Goal: Contribute content: Add original content to the website for others to see

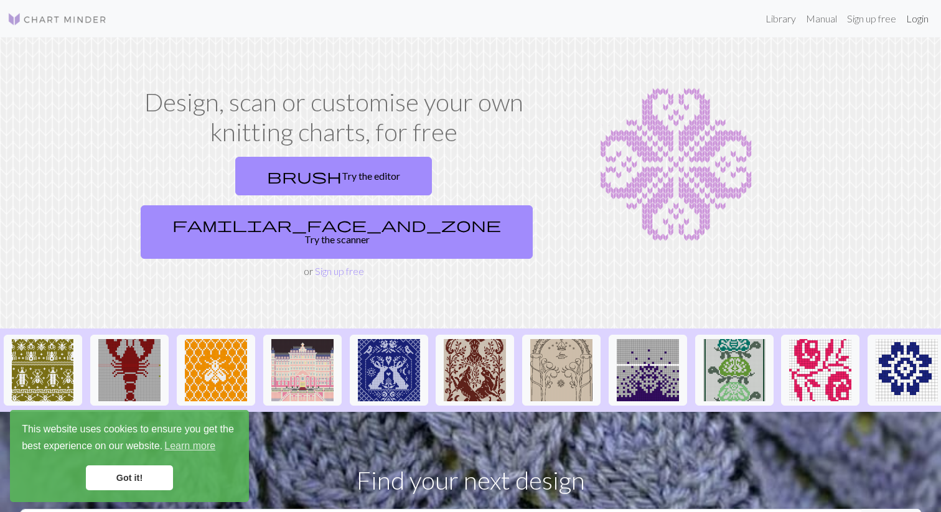
click at [916, 16] on link "Login" at bounding box center [917, 18] width 32 height 25
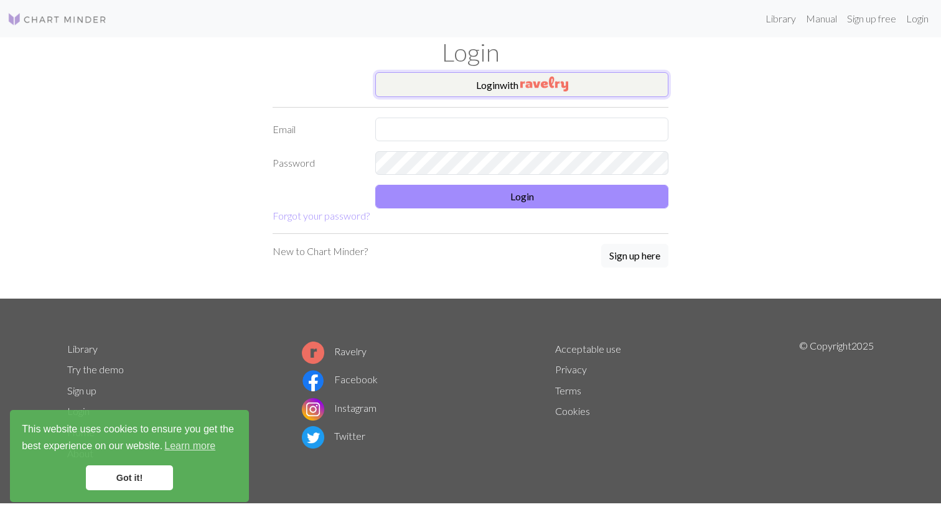
click at [559, 82] on img "button" at bounding box center [544, 84] width 48 height 15
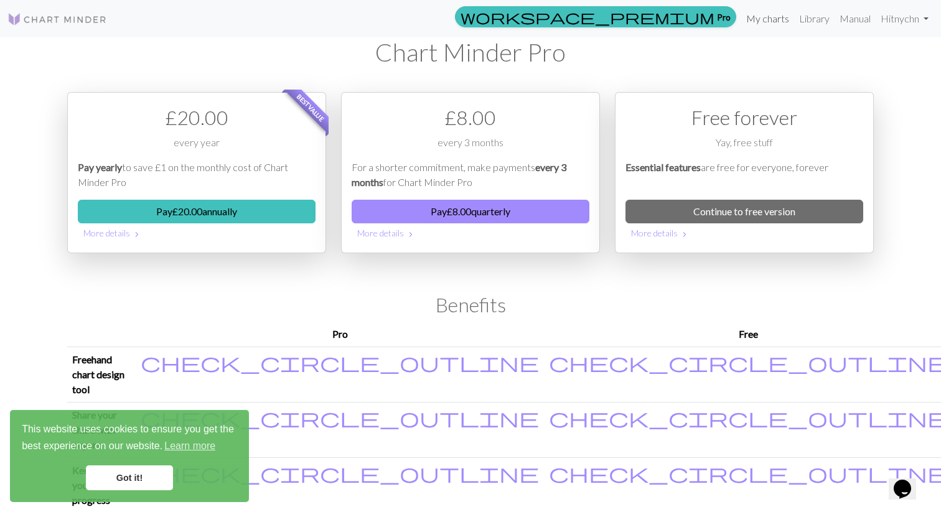
click at [760, 21] on link "My charts" at bounding box center [767, 18] width 53 height 25
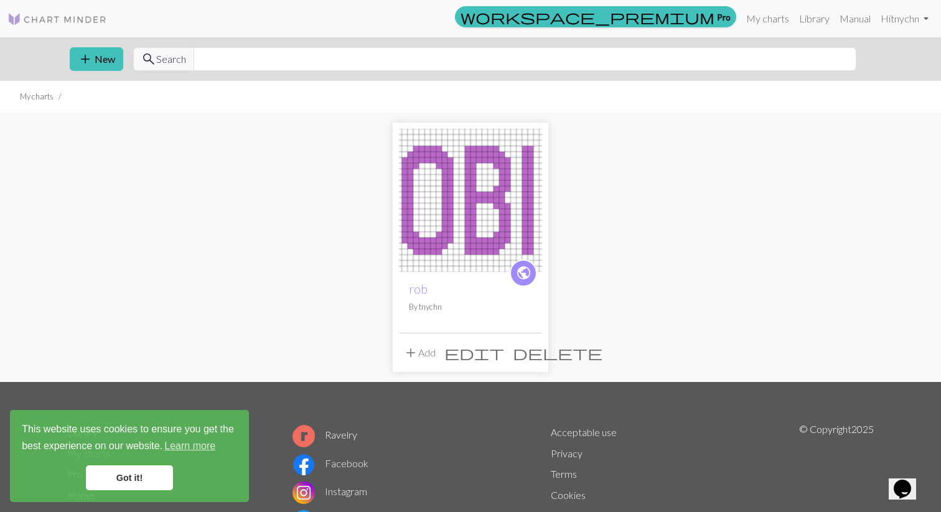
click at [417, 195] on img at bounding box center [470, 200] width 143 height 143
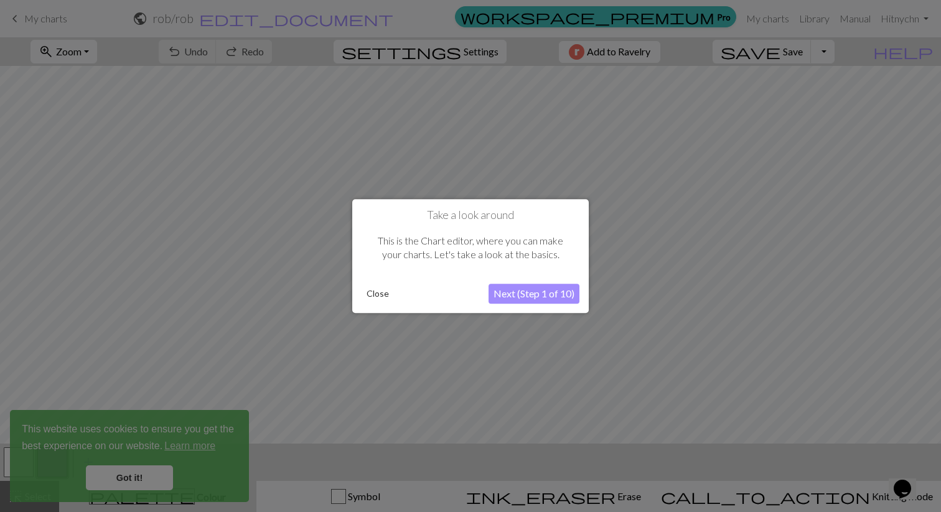
click at [511, 291] on button "Next (Step 1 of 10)" at bounding box center [533, 294] width 91 height 20
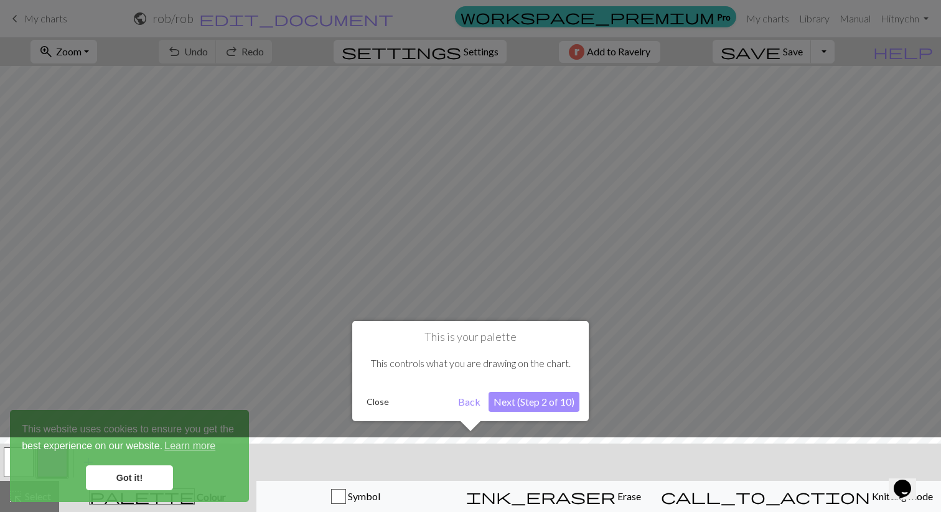
click at [373, 404] on button "Close" at bounding box center [377, 402] width 32 height 19
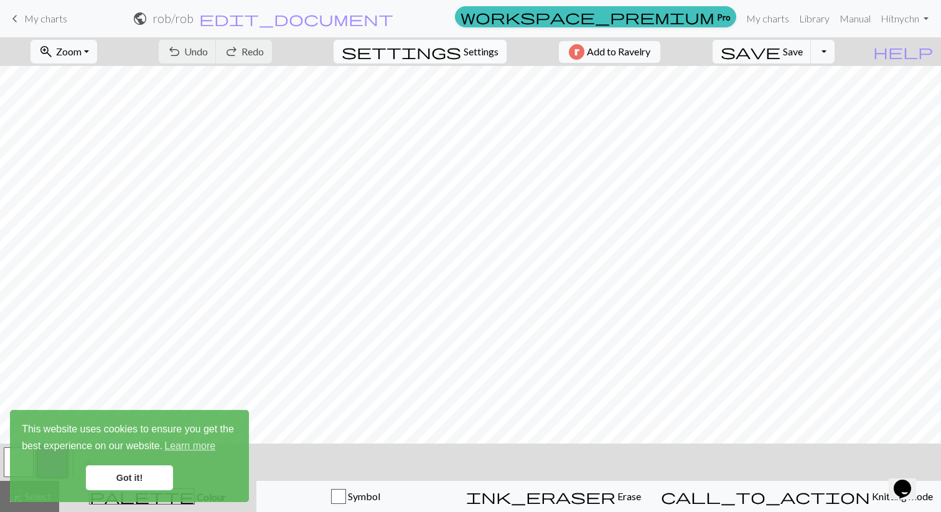
click at [463, 52] on span "Settings" at bounding box center [480, 51] width 35 height 15
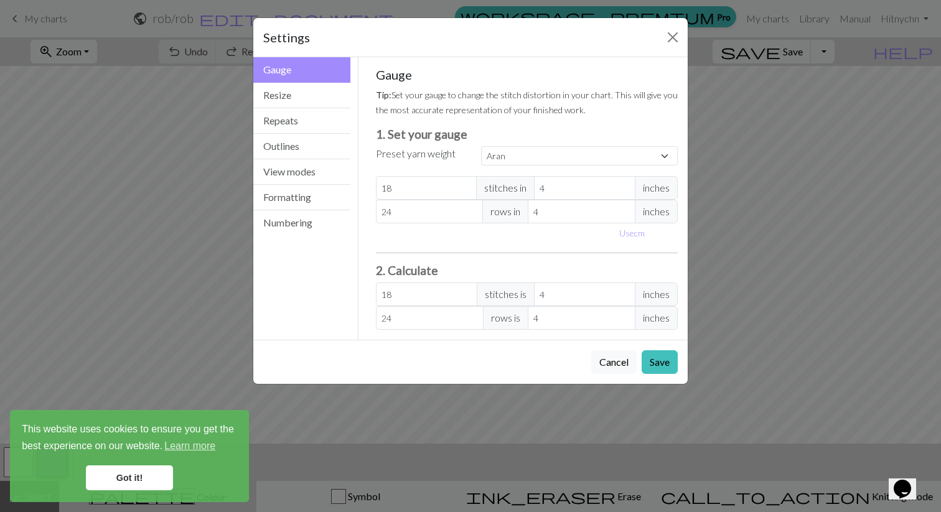
click at [145, 477] on link "Got it!" at bounding box center [129, 477] width 87 height 25
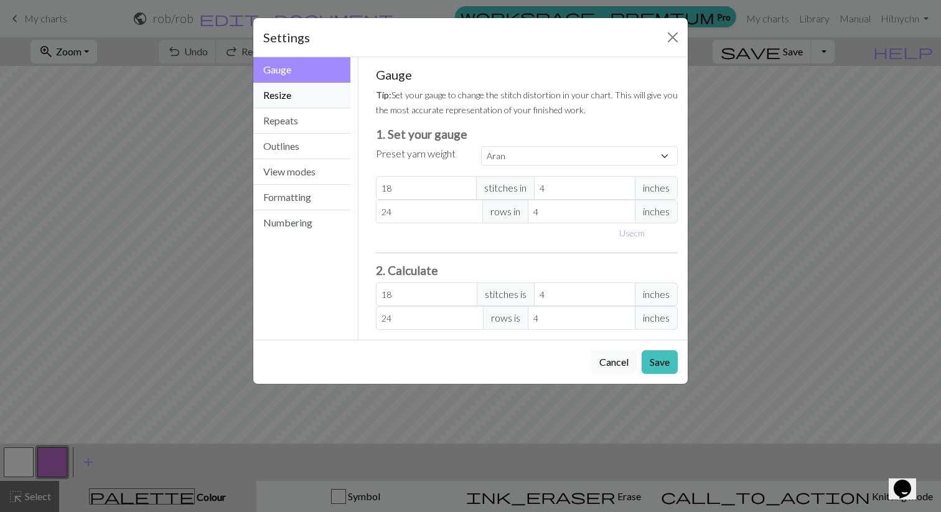
click at [315, 99] on button "Resize" at bounding box center [301, 96] width 97 height 26
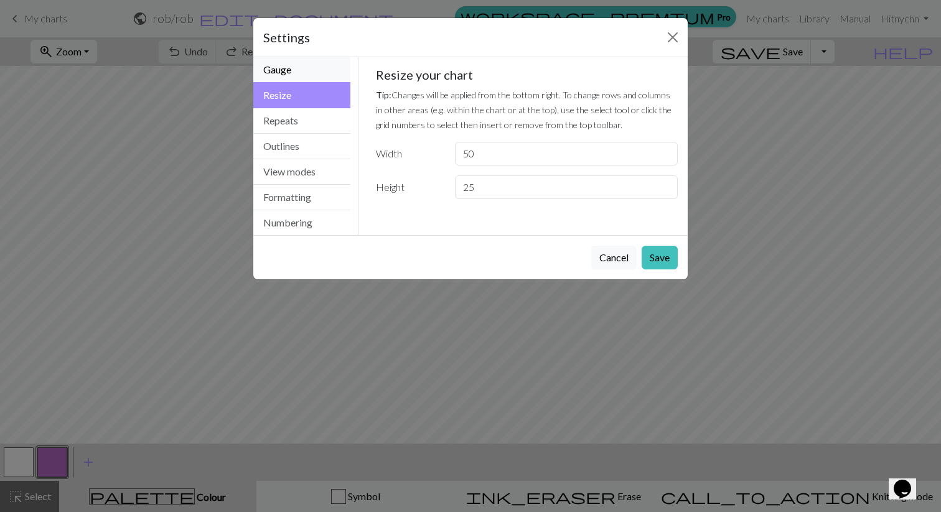
click at [323, 74] on button "Gauge" at bounding box center [301, 70] width 97 height 26
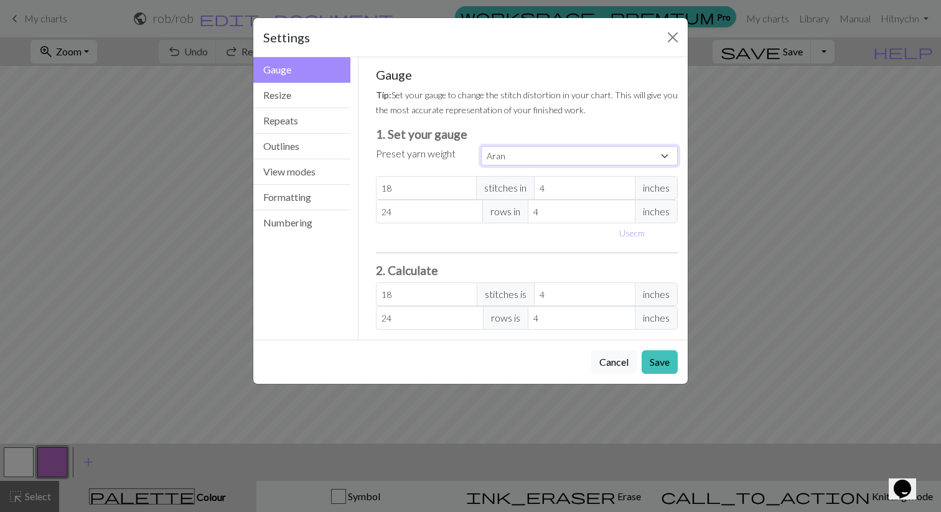
click at [511, 160] on select "Custom Square Lace Light Fingering Fingering Sport Double knit Worsted Aran Bul…" at bounding box center [579, 155] width 197 height 19
click at [643, 184] on span "inches" at bounding box center [656, 188] width 43 height 24
select select "custom"
type input "3"
type input "24"
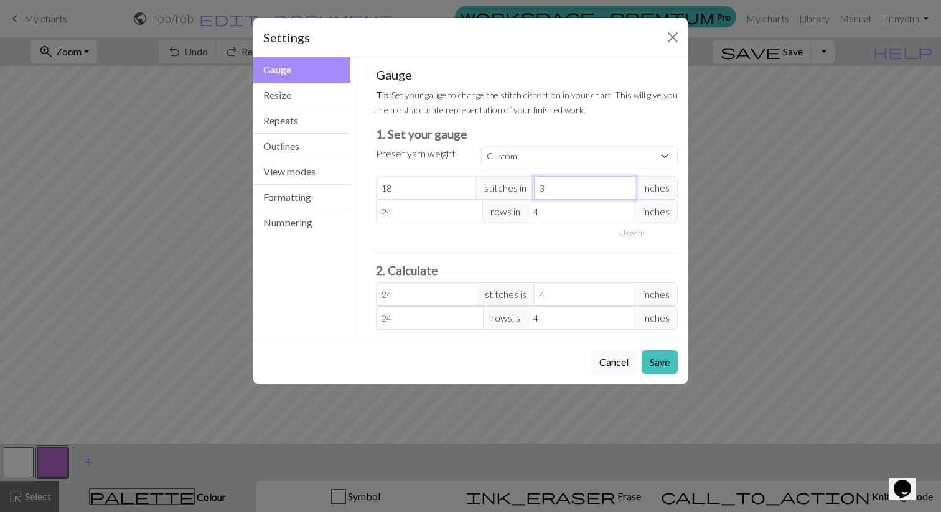
click at [623, 192] on input "3" at bounding box center [584, 188] width 101 height 24
type input "2"
type input "36"
click at [623, 192] on input "2" at bounding box center [584, 188] width 101 height 24
type input "1"
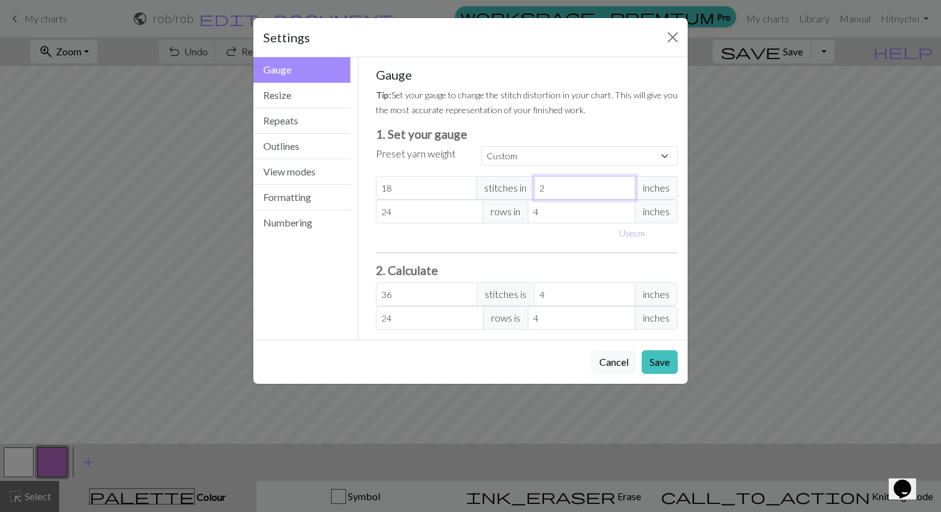
type input "72"
type input "1"
click at [623, 192] on input "1" at bounding box center [584, 188] width 101 height 24
type input "3"
type input "32"
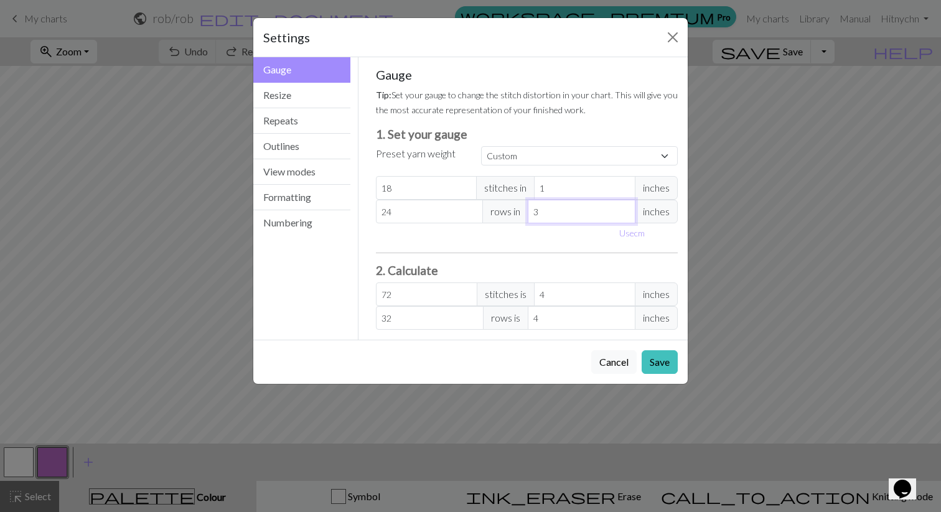
click at [623, 213] on input "3" at bounding box center [582, 212] width 108 height 24
type input "2"
type input "48"
click at [623, 213] on input "2" at bounding box center [582, 212] width 108 height 24
type input "1"
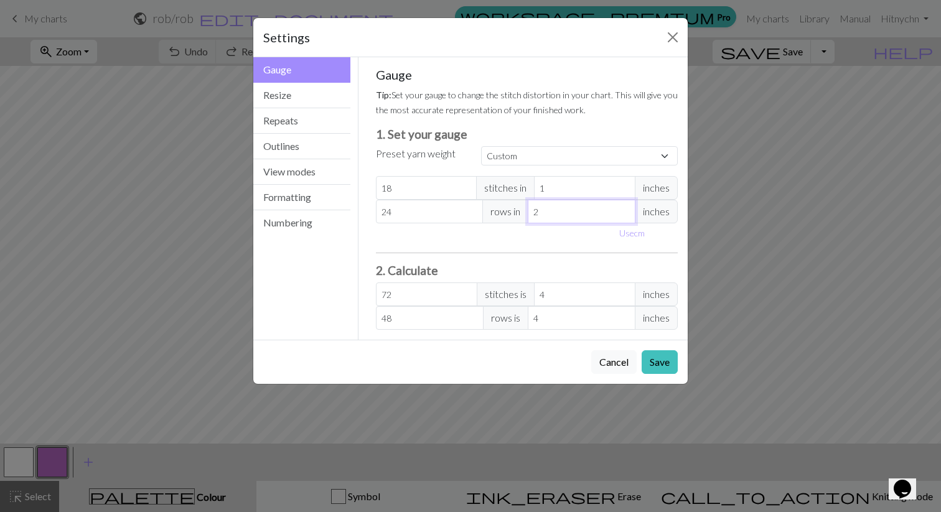
type input "96"
type input "1"
click at [623, 213] on input "1" at bounding box center [582, 212] width 108 height 24
drag, startPoint x: 419, startPoint y: 188, endPoint x: 365, endPoint y: 187, distance: 54.1
click at [365, 187] on div "Gauge Tip: Set your gauge to change the stitch distortion in your chart. This w…" at bounding box center [526, 198] width 337 height 282
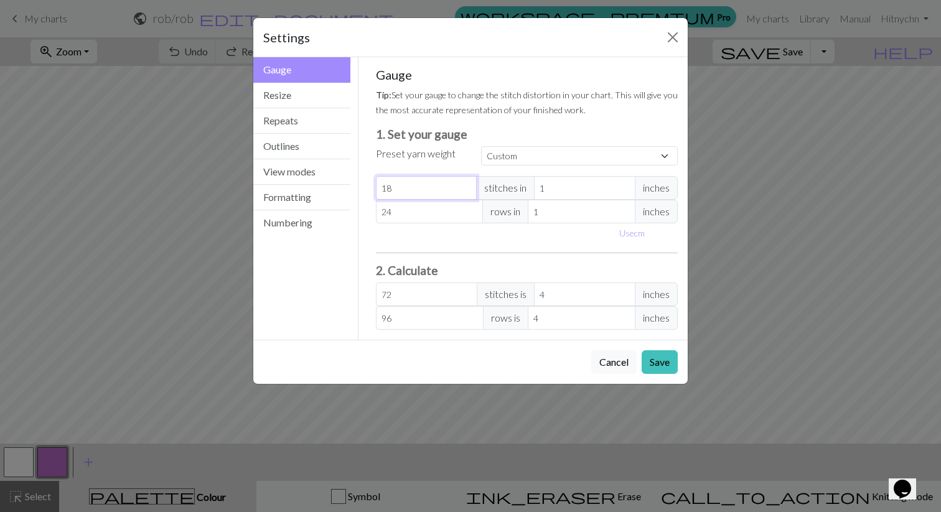
type input "6"
type input "24"
type input "6"
drag, startPoint x: 404, startPoint y: 209, endPoint x: 355, endPoint y: 210, distance: 49.8
click at [355, 210] on div "Gauge Gauge Resize Repeats Outlines View modes Formatting Numbering Gauge Resiz…" at bounding box center [470, 198] width 449 height 282
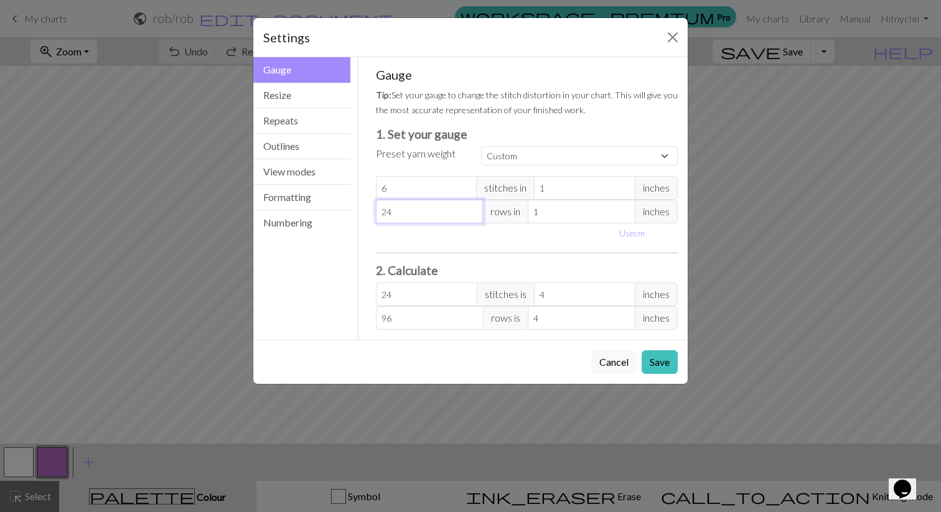
type input "4"
type input "16"
type input "4"
click at [607, 152] on select "Custom Square Lace Light Fingering Fingering Sport Double knit Worsted Aran Bul…" at bounding box center [579, 155] width 197 height 19
click at [658, 357] on button "Save" at bounding box center [659, 362] width 36 height 24
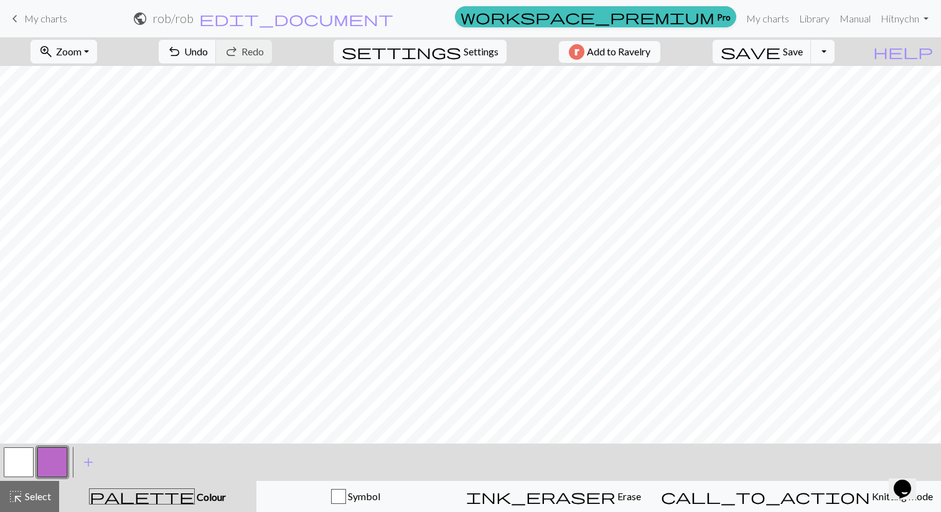
click at [11, 460] on button "button" at bounding box center [19, 462] width 30 height 30
click at [97, 55] on button "zoom_in Zoom Zoom" at bounding box center [63, 52] width 67 height 24
click at [105, 166] on button "100%" at bounding box center [80, 169] width 98 height 20
click at [95, 37] on div "zoom_in Zoom Zoom Fit all Fit width Fit height 50% 100% 150% 200%" at bounding box center [63, 51] width 85 height 29
click at [97, 55] on button "zoom_in Zoom Zoom" at bounding box center [63, 52] width 67 height 24
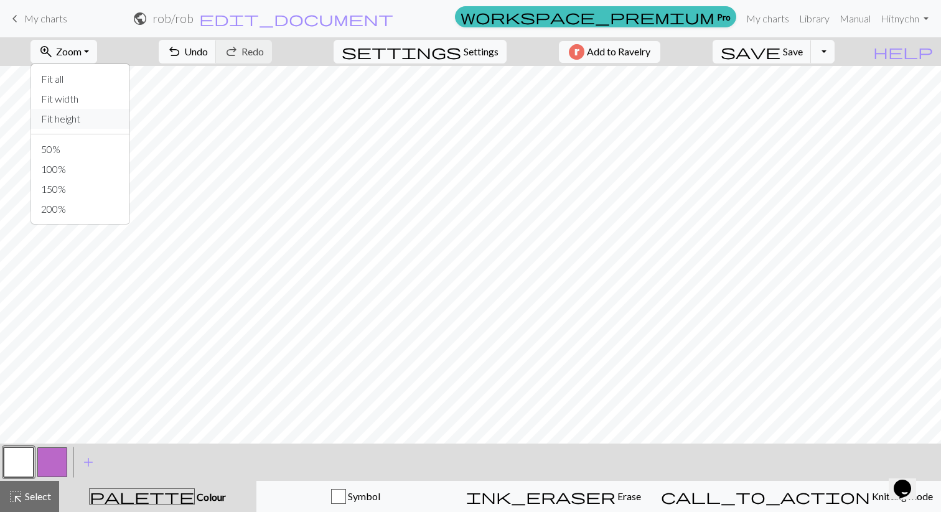
click at [101, 119] on button "Fit height" at bounding box center [80, 119] width 98 height 20
click at [24, 502] on span "Select" at bounding box center [37, 496] width 28 height 12
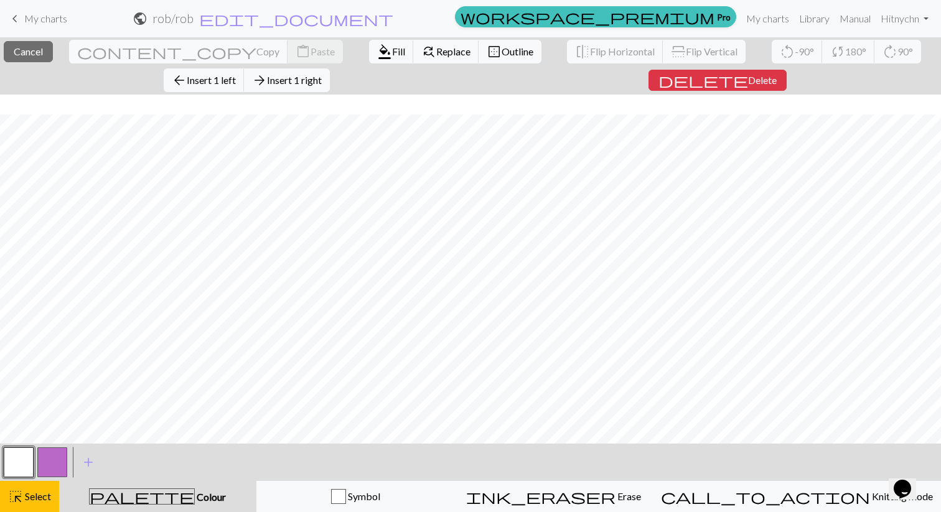
scroll to position [20, 0]
click at [310, 75] on span "Insert 1 right" at bounding box center [294, 80] width 55 height 12
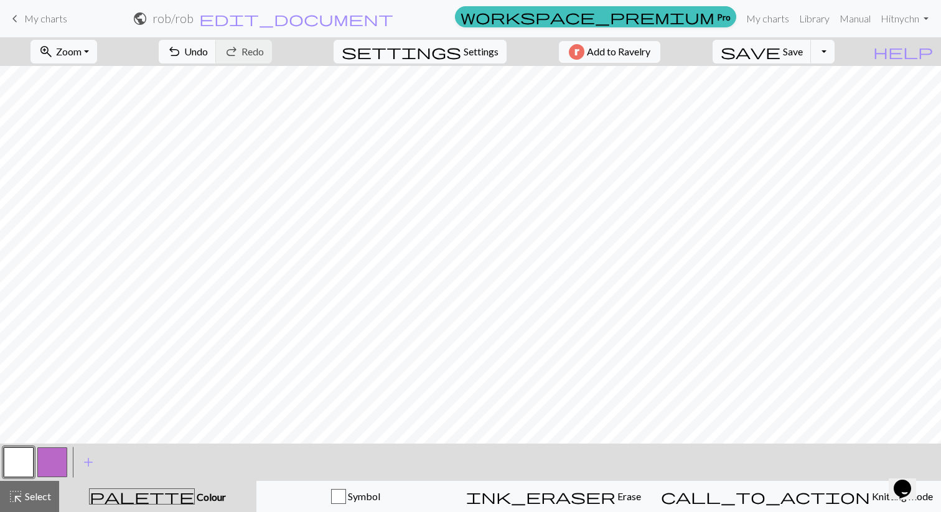
click at [60, 446] on div at bounding box center [52, 462] width 34 height 34
click at [58, 463] on button "button" at bounding box center [52, 462] width 30 height 30
click at [15, 467] on button "button" at bounding box center [19, 462] width 30 height 30
click at [52, 459] on button "button" at bounding box center [52, 462] width 30 height 30
click at [24, 455] on button "button" at bounding box center [19, 462] width 30 height 30
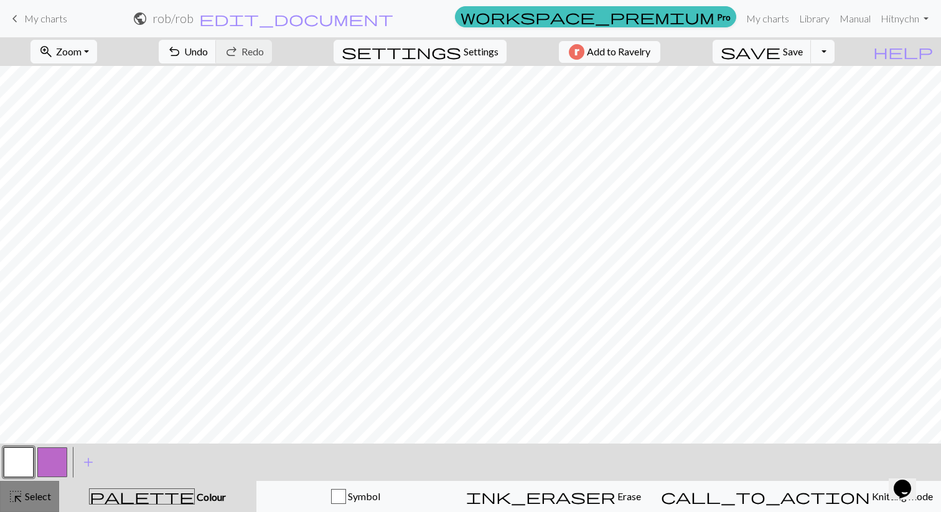
click at [35, 501] on span "Select" at bounding box center [37, 496] width 28 height 12
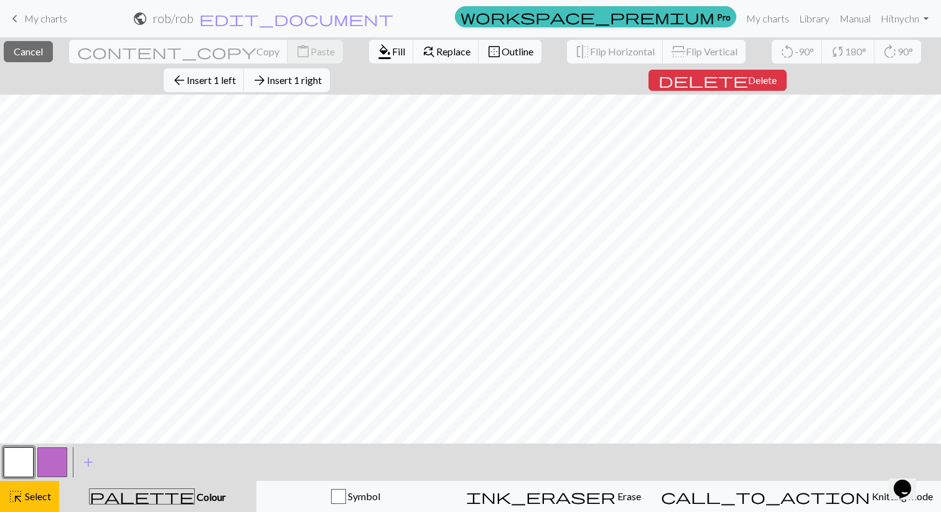
click at [310, 84] on span "Insert 1 right" at bounding box center [294, 80] width 55 height 12
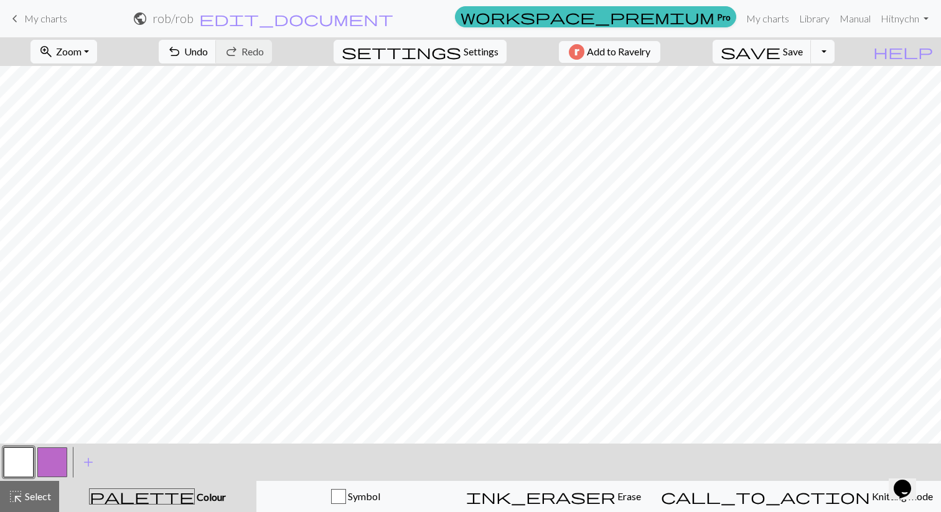
click at [46, 457] on button "button" at bounding box center [52, 462] width 30 height 30
click at [26, 460] on button "button" at bounding box center [19, 462] width 30 height 30
click at [30, 503] on div "highlight_alt Select Select" at bounding box center [29, 496] width 43 height 15
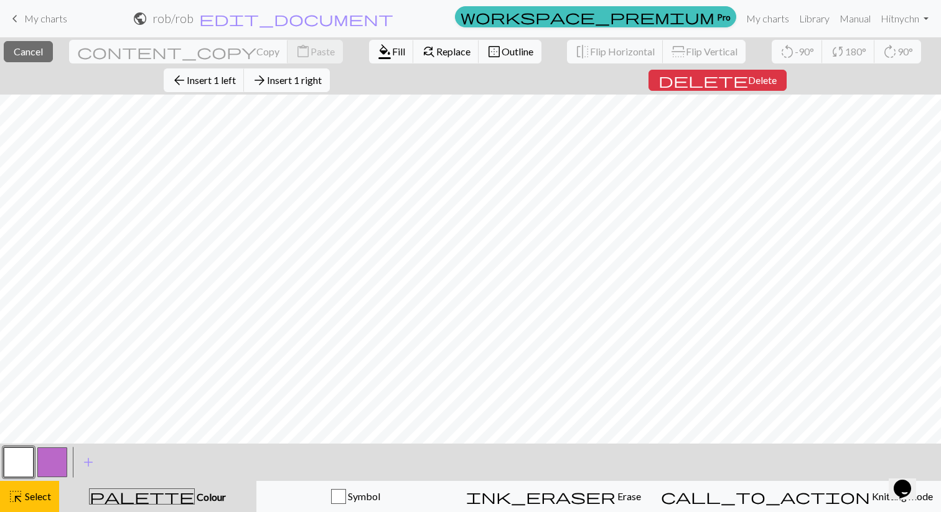
click at [309, 81] on span "Insert 1 right" at bounding box center [294, 80] width 55 height 12
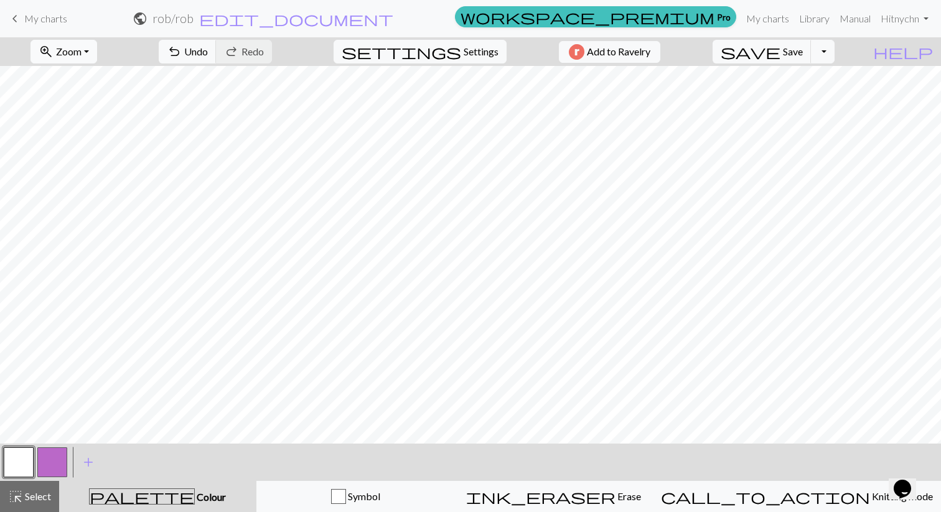
click at [81, 53] on span "Zoom" at bounding box center [69, 51] width 26 height 12
click at [96, 81] on button "Fit all" at bounding box center [80, 79] width 98 height 20
click at [49, 465] on button "button" at bounding box center [52, 462] width 30 height 30
click at [27, 498] on span "Select" at bounding box center [37, 496] width 28 height 12
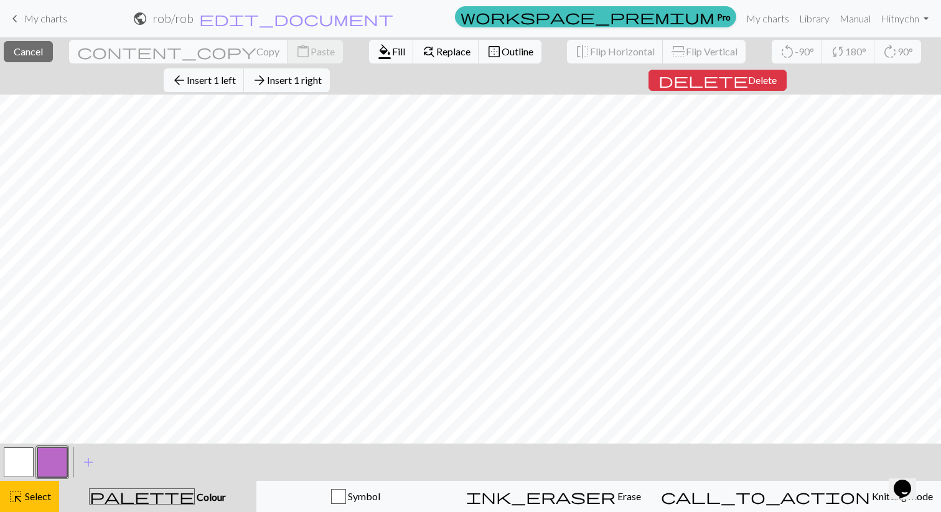
click at [360, 64] on div "format_color_fill Fill find_replace Replace border_outer Outline" at bounding box center [455, 51] width 191 height 29
click at [319, 77] on span "Insert 1 right" at bounding box center [294, 80] width 55 height 12
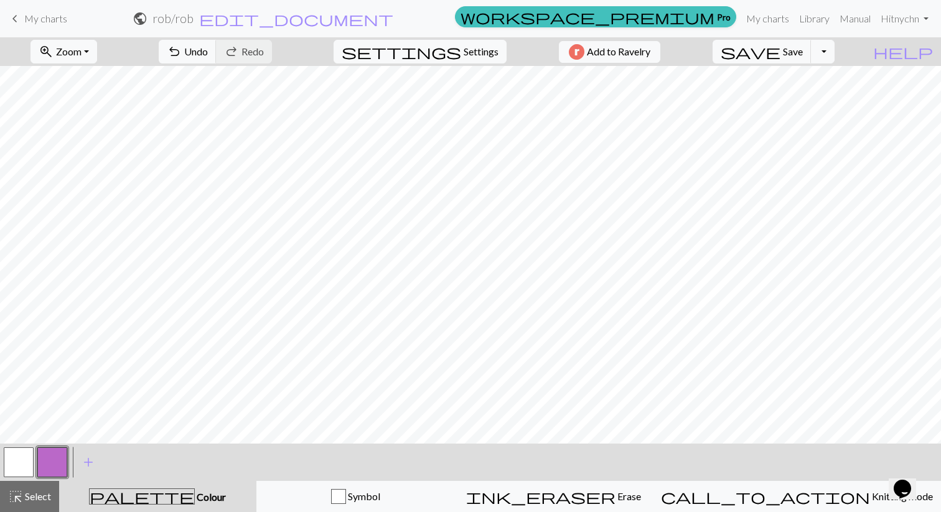
click at [27, 454] on button "button" at bounding box center [19, 462] width 30 height 30
click at [54, 458] on button "button" at bounding box center [52, 462] width 30 height 30
click at [24, 493] on span "Select" at bounding box center [37, 496] width 28 height 12
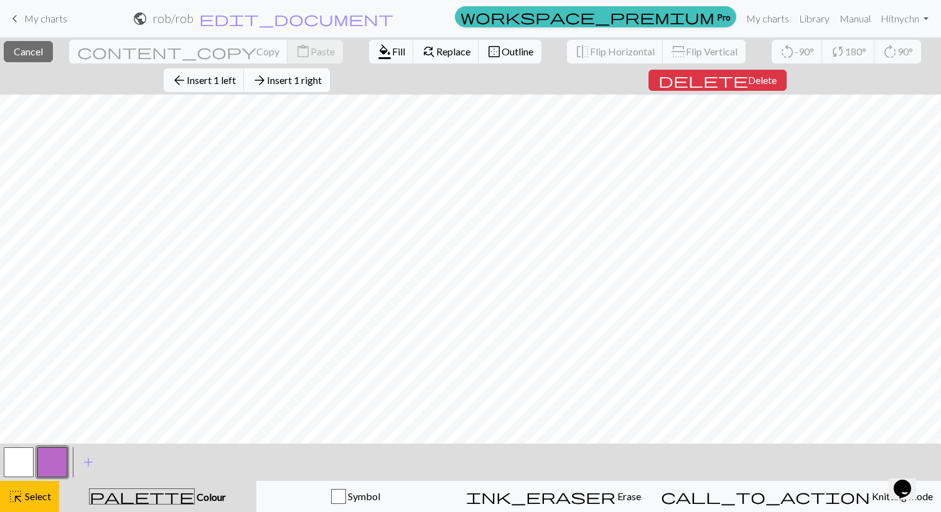
click at [304, 89] on button "arrow_forward Insert 1 right" at bounding box center [287, 80] width 86 height 24
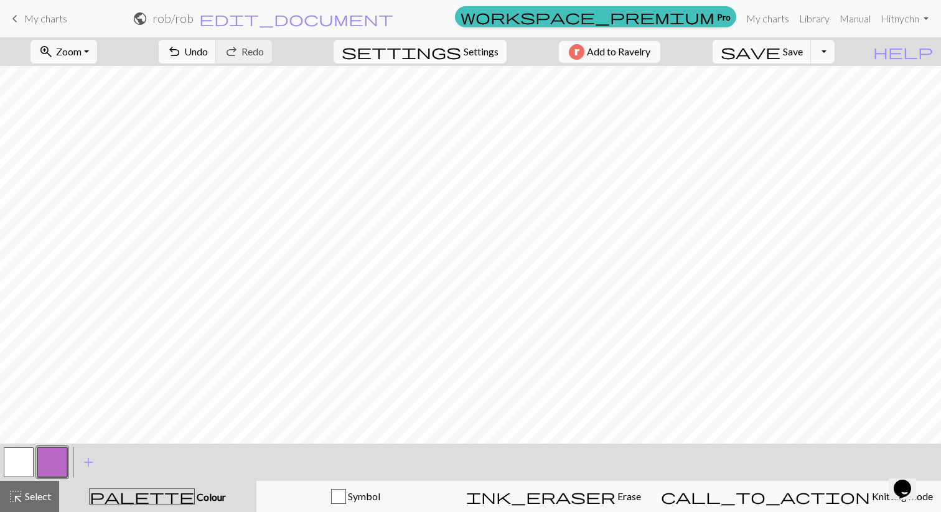
click at [19, 462] on button "button" at bounding box center [19, 462] width 30 height 30
click at [40, 500] on span "Select" at bounding box center [37, 496] width 28 height 12
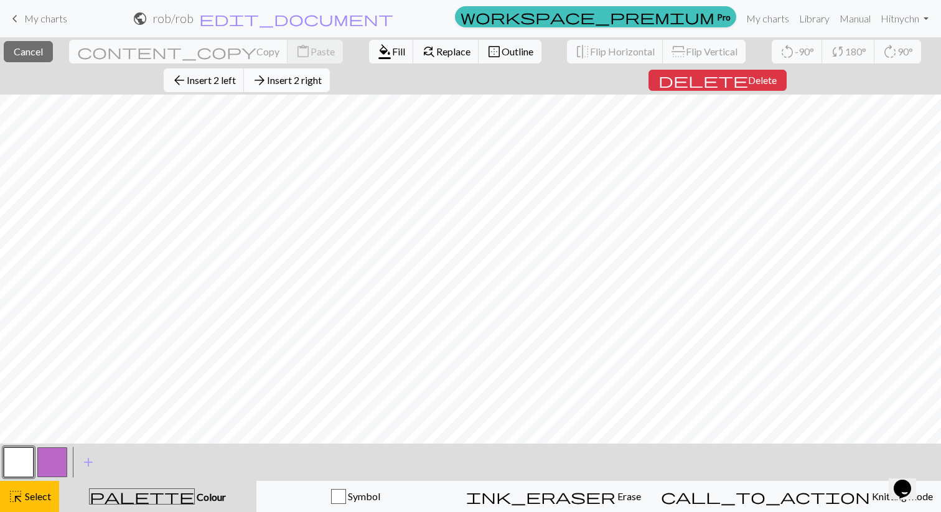
click at [318, 77] on span "Insert 2 right" at bounding box center [294, 80] width 55 height 12
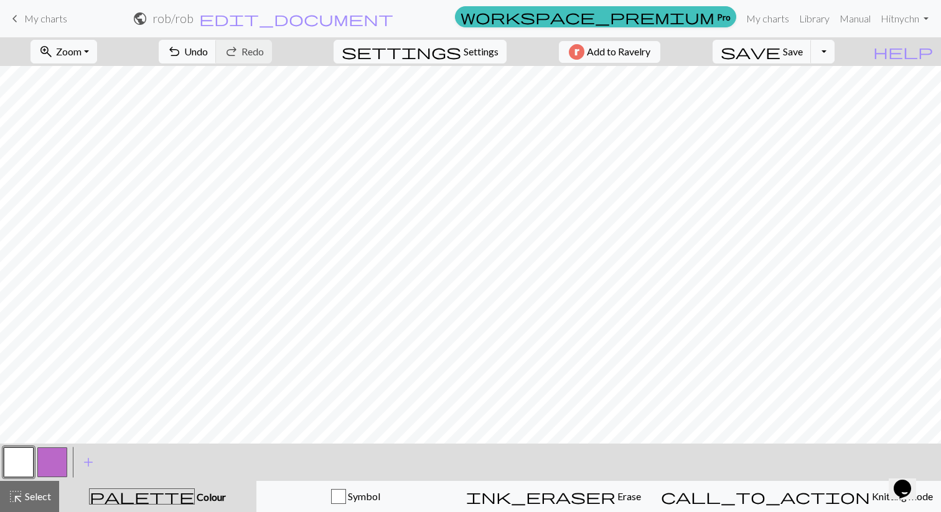
click at [57, 454] on button "button" at bounding box center [52, 462] width 30 height 30
click at [25, 493] on span "Select" at bounding box center [37, 496] width 28 height 12
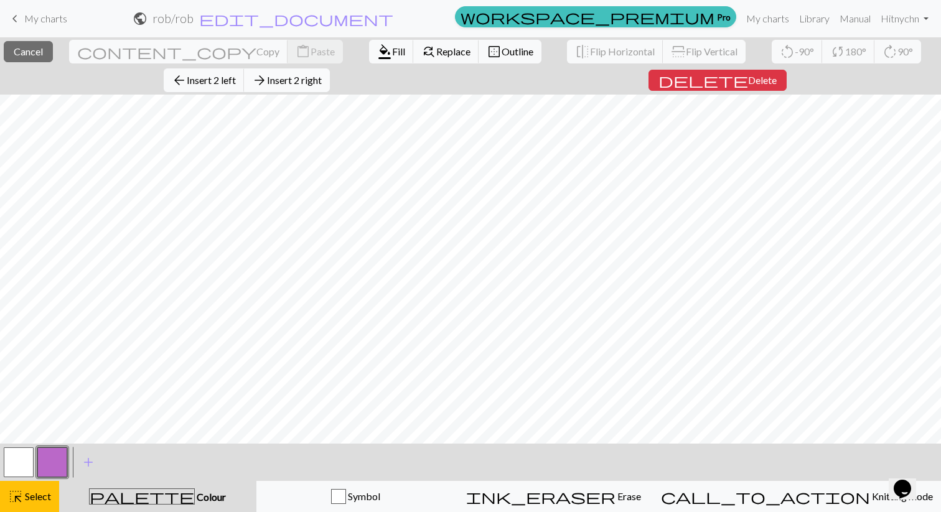
click at [322, 85] on span "Insert 2 right" at bounding box center [294, 80] width 55 height 12
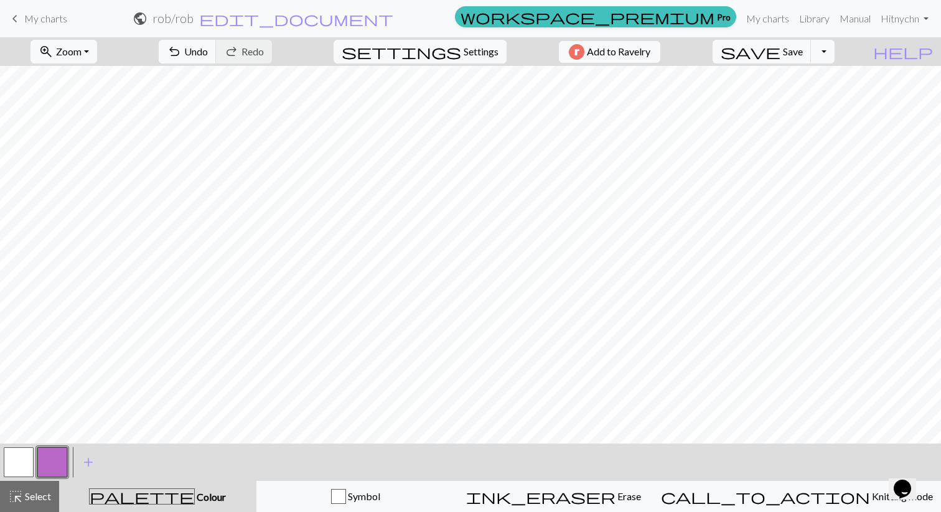
click at [30, 458] on button "button" at bounding box center [19, 462] width 30 height 30
click at [55, 455] on button "button" at bounding box center [52, 462] width 30 height 30
click at [23, 462] on button "button" at bounding box center [19, 462] width 30 height 30
click at [49, 463] on button "button" at bounding box center [52, 462] width 30 height 30
click at [17, 458] on button "button" at bounding box center [19, 462] width 30 height 30
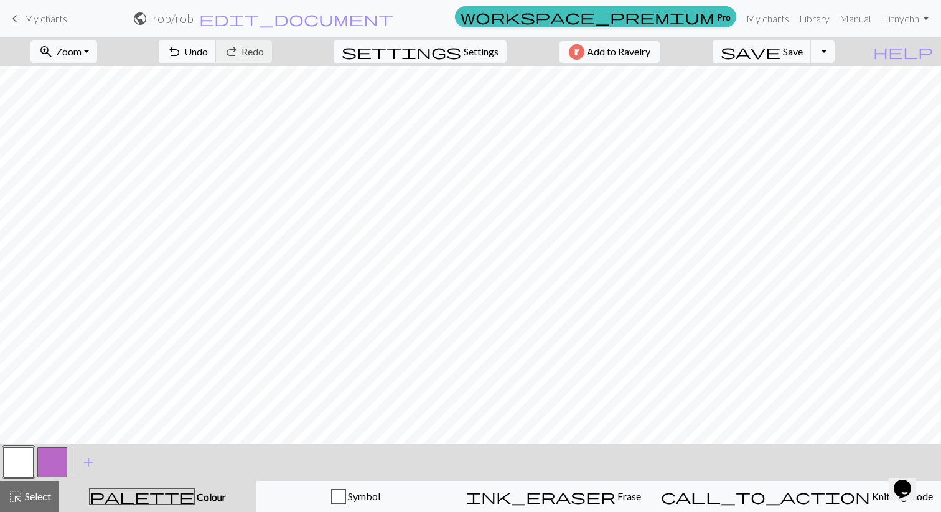
click at [49, 463] on button "button" at bounding box center [52, 462] width 30 height 30
click at [10, 467] on button "button" at bounding box center [19, 462] width 30 height 30
click at [53, 457] on button "button" at bounding box center [52, 462] width 30 height 30
click at [21, 457] on button "button" at bounding box center [19, 462] width 30 height 30
click at [57, 457] on button "button" at bounding box center [52, 462] width 30 height 30
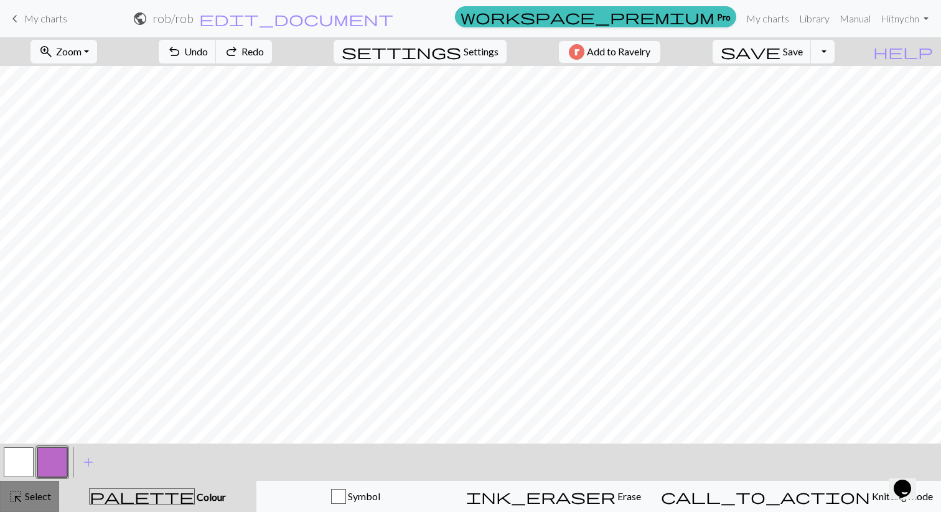
click at [41, 499] on span "Select" at bounding box center [37, 496] width 28 height 12
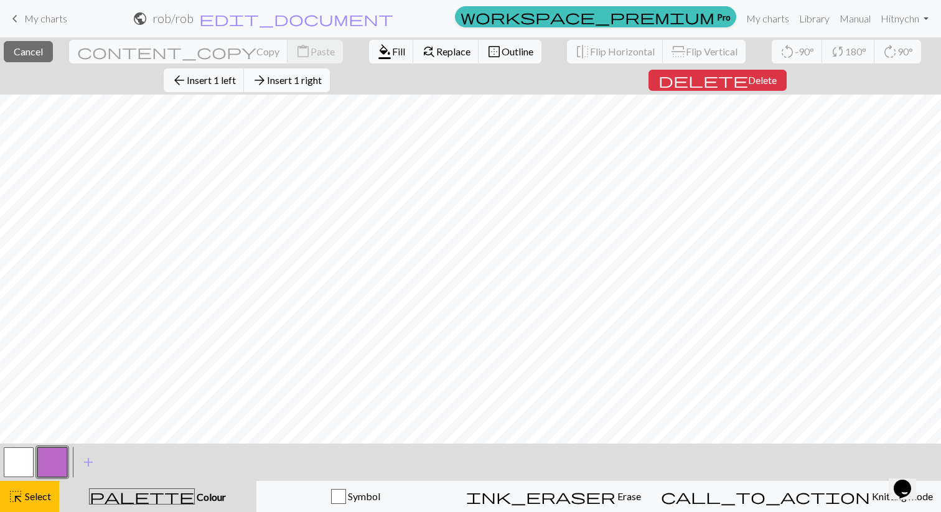
click at [322, 79] on span "Insert 1 right" at bounding box center [294, 80] width 55 height 12
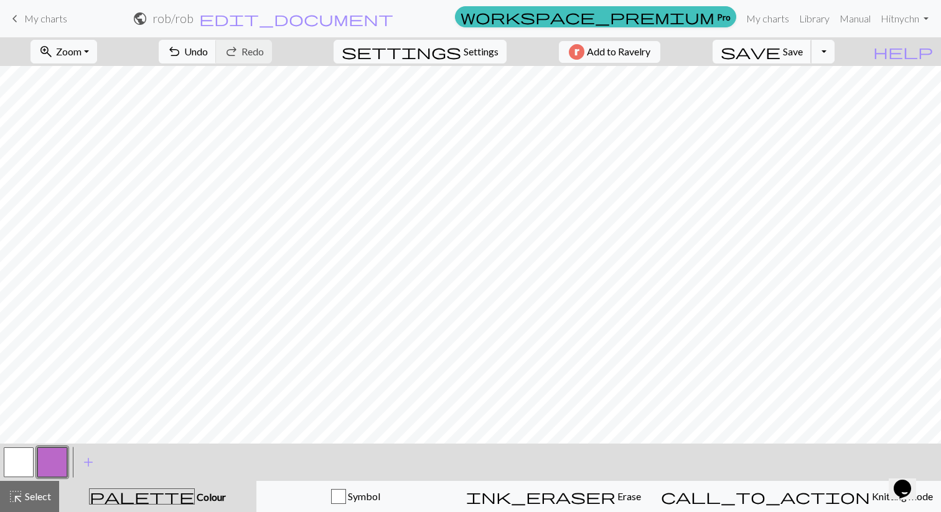
click at [780, 52] on span "save" at bounding box center [750, 51] width 60 height 17
click at [35, 497] on span "Select" at bounding box center [37, 496] width 28 height 12
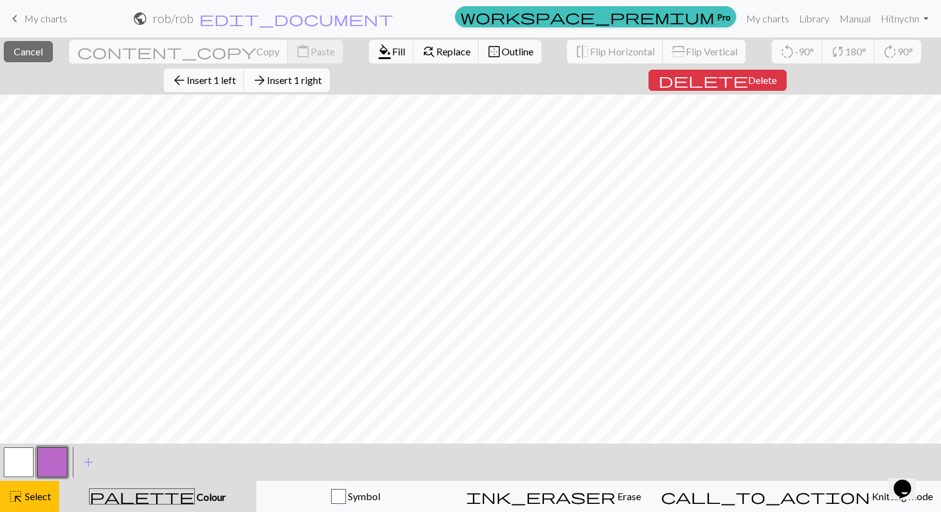
click at [322, 83] on span "Insert 1 right" at bounding box center [294, 80] width 55 height 12
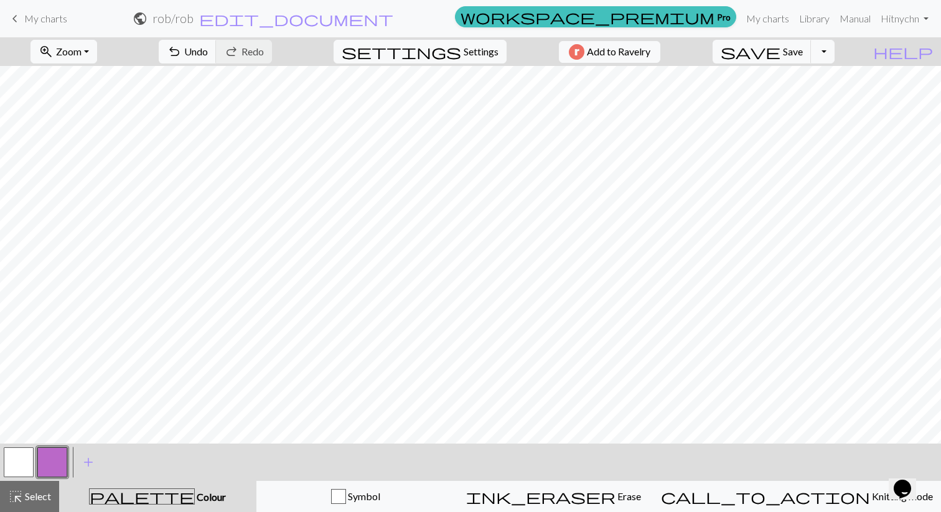
click at [24, 456] on button "button" at bounding box center [19, 462] width 30 height 30
click at [60, 459] on button "button" at bounding box center [52, 462] width 30 height 30
click at [26, 457] on button "button" at bounding box center [19, 462] width 30 height 30
click at [47, 463] on button "button" at bounding box center [52, 462] width 30 height 30
click at [804, 60] on button "save Save Save" at bounding box center [761, 52] width 99 height 24
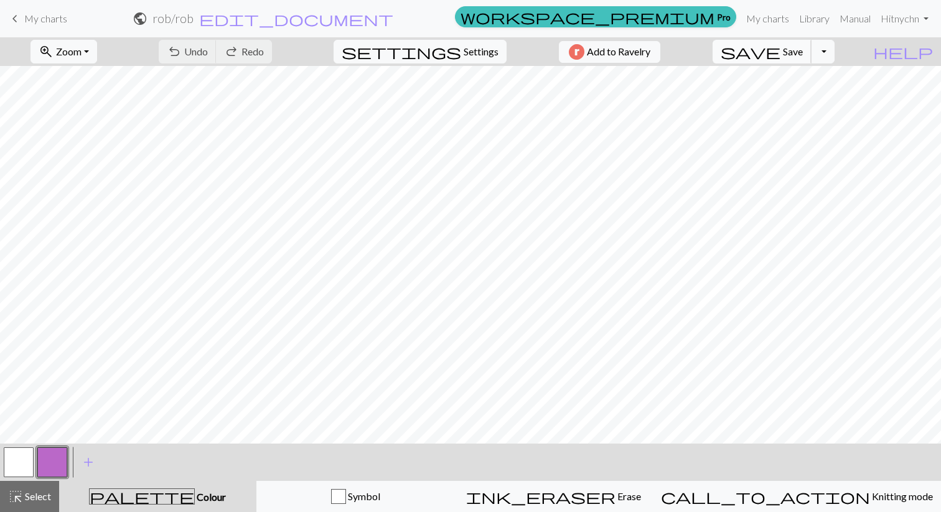
click at [780, 47] on span "save" at bounding box center [750, 51] width 60 height 17
